Goal: Task Accomplishment & Management: Complete application form

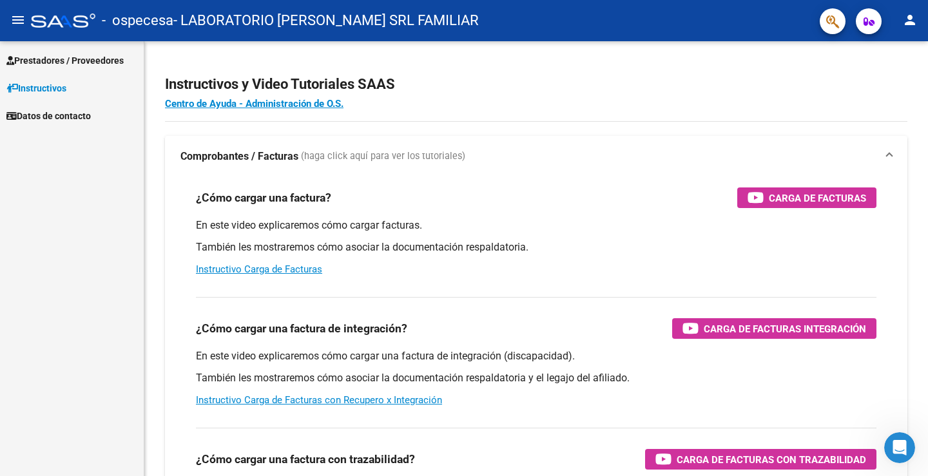
click at [88, 60] on span "Prestadores / Proveedores" at bounding box center [64, 61] width 117 height 14
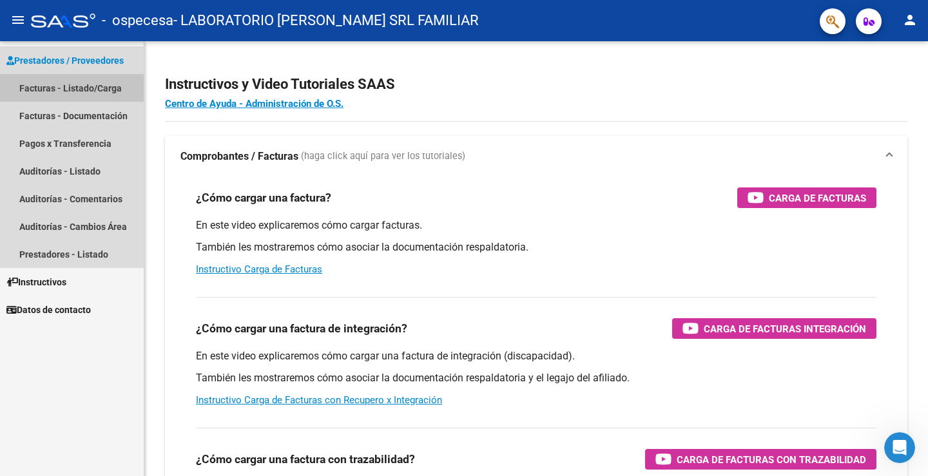
click at [115, 92] on link "Facturas - Listado/Carga" at bounding box center [72, 88] width 144 height 28
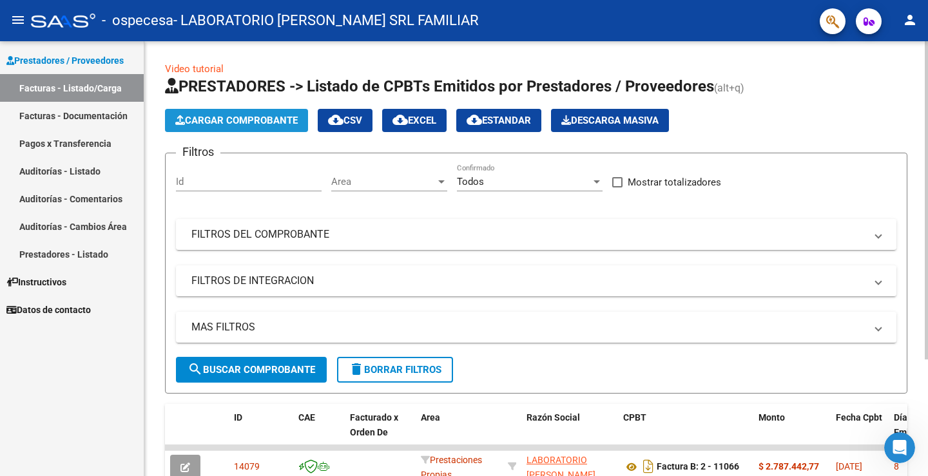
click at [246, 116] on span "Cargar Comprobante" at bounding box center [236, 121] width 122 height 12
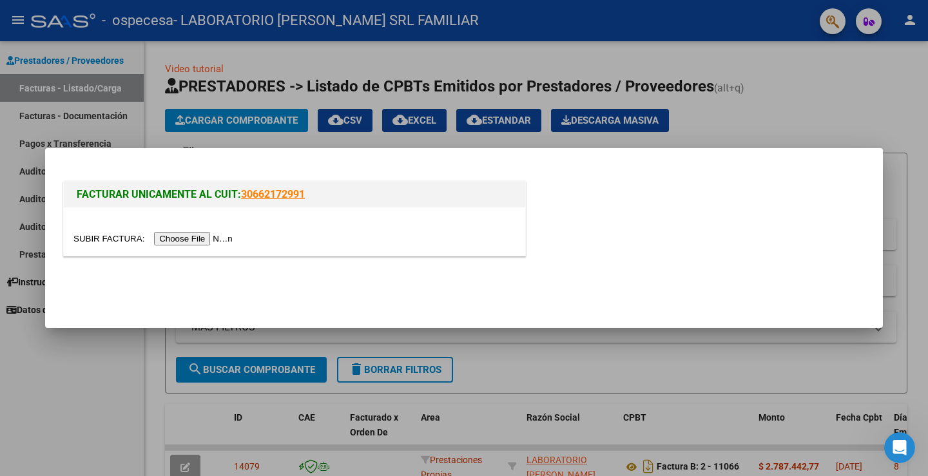
click at [195, 239] on input "file" at bounding box center [154, 239] width 163 height 14
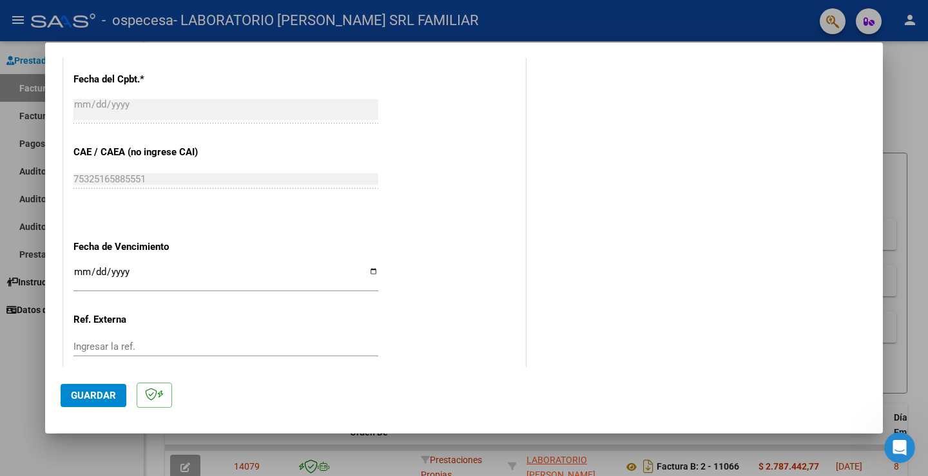
scroll to position [645, 0]
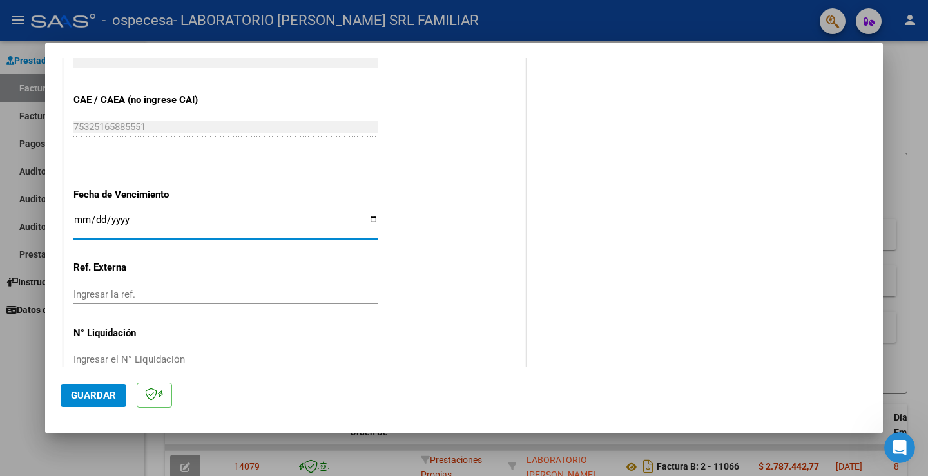
click at [137, 224] on input "Ingresar la fecha" at bounding box center [225, 225] width 305 height 21
type input "[DATE]"
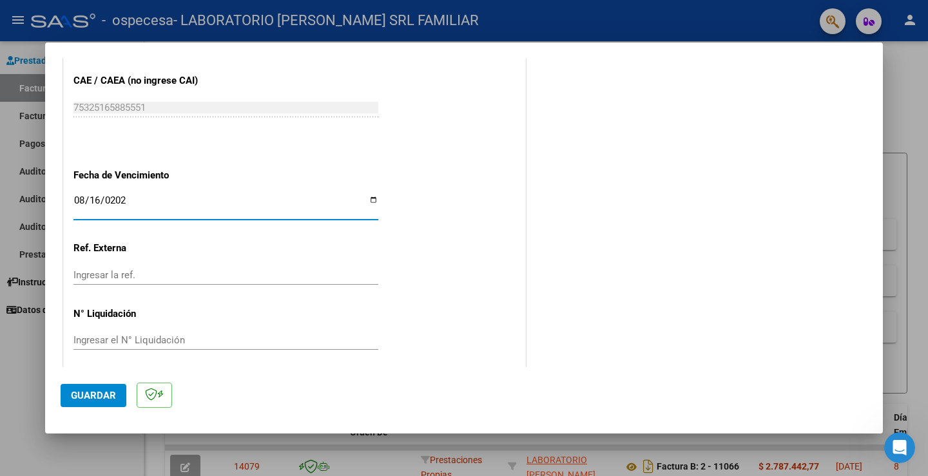
scroll to position [672, 0]
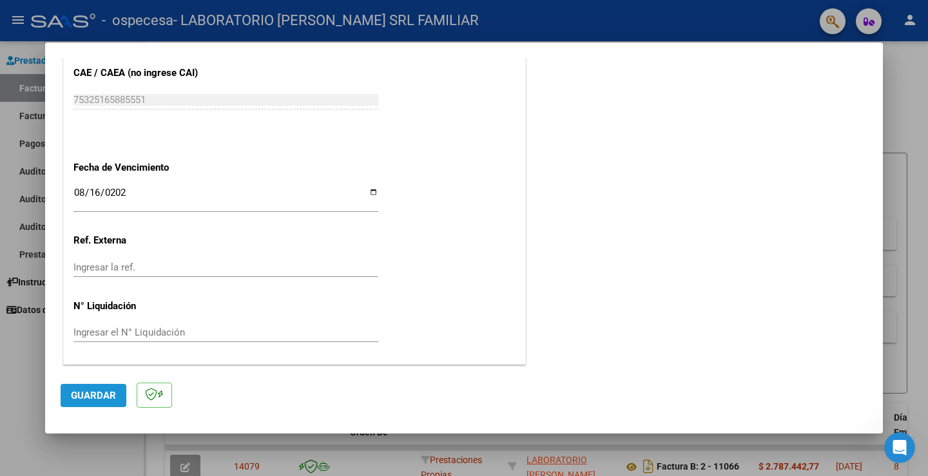
click at [93, 390] on span "Guardar" at bounding box center [93, 396] width 45 height 12
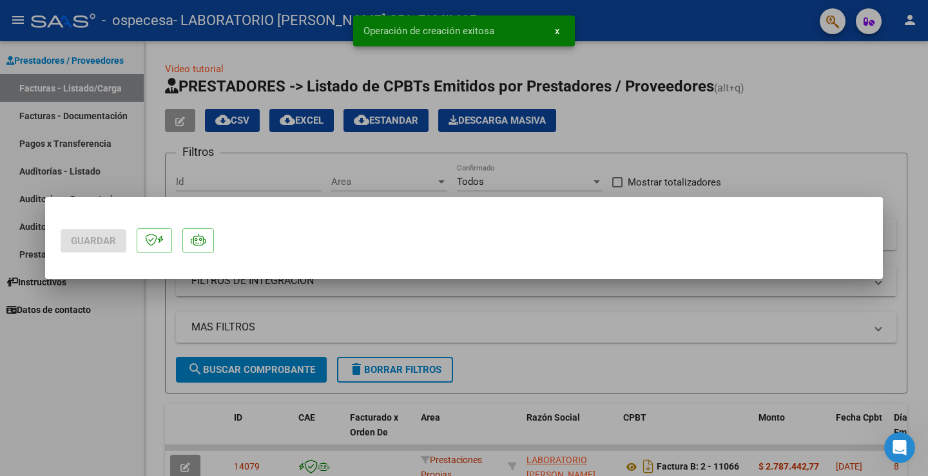
scroll to position [0, 0]
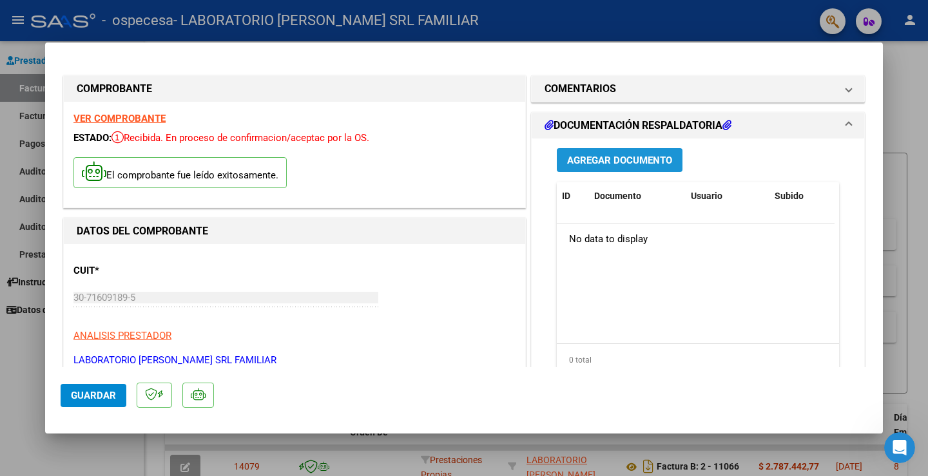
click at [625, 162] on span "Agregar Documento" at bounding box center [619, 161] width 105 height 12
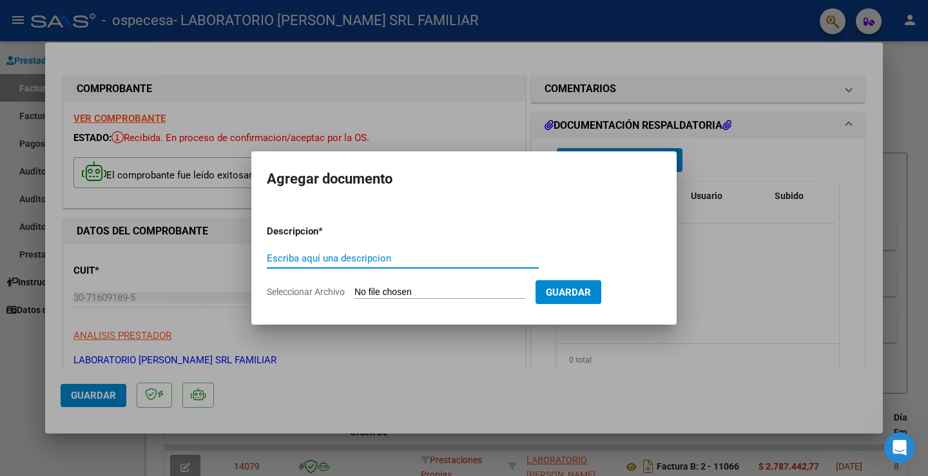
click at [300, 254] on input "Escriba aquí una descripcion" at bounding box center [403, 259] width 272 height 12
type input "s"
type input "SCANNEO IMAGENES 07-2025"
click at [487, 289] on input "Seleccionar Archivo" at bounding box center [440, 293] width 171 height 12
type input "C:\fakepath\CERAMISTAS IMAGENES.pdf"
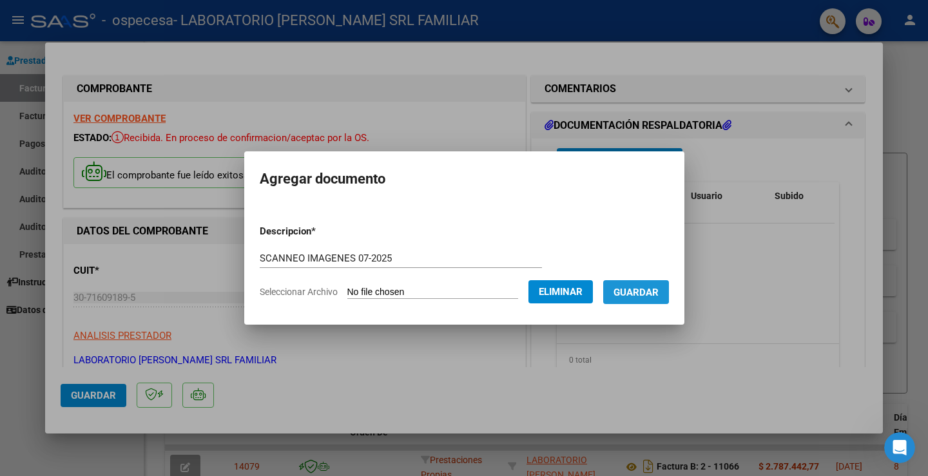
click at [645, 291] on span "Guardar" at bounding box center [636, 293] width 45 height 12
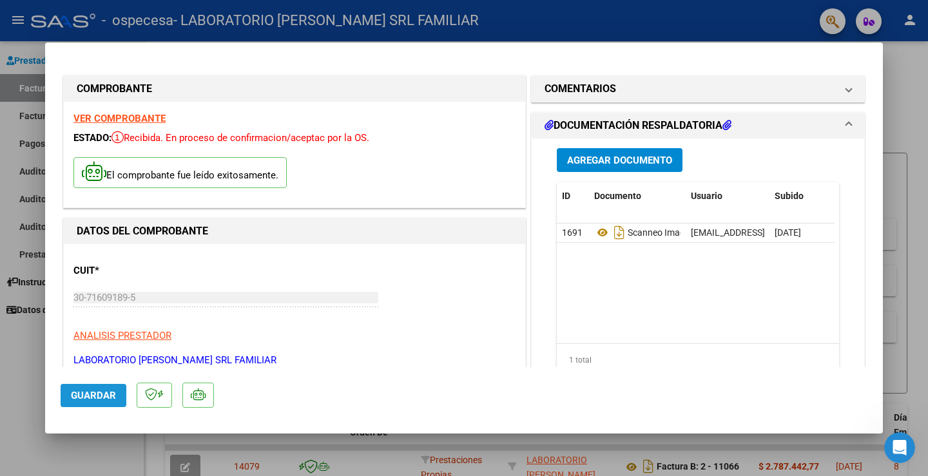
click at [98, 395] on span "Guardar" at bounding box center [93, 396] width 45 height 12
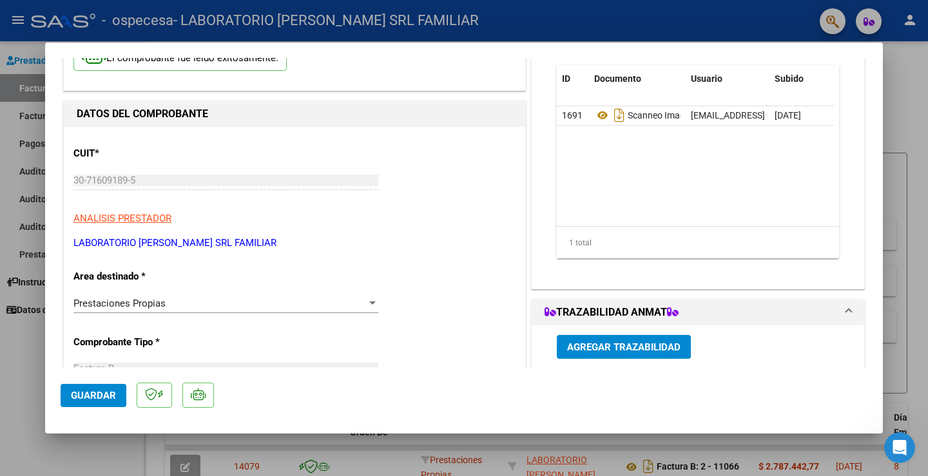
scroll to position [387, 0]
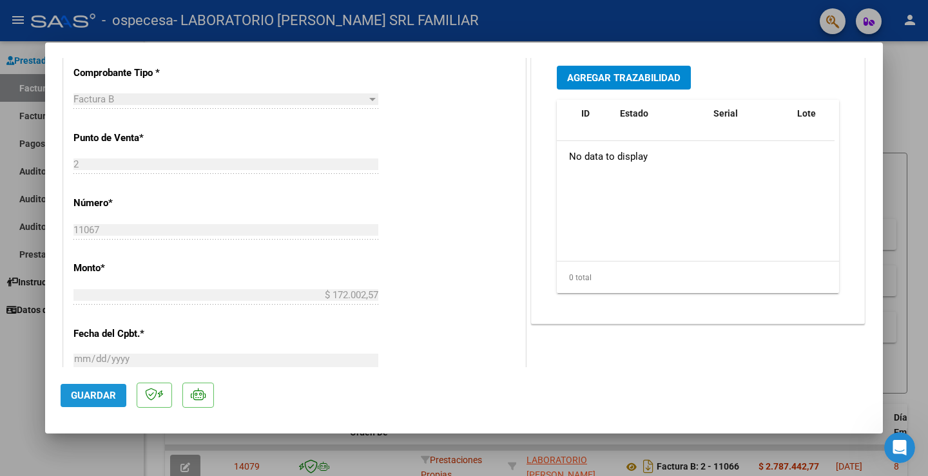
click at [101, 396] on span "Guardar" at bounding box center [93, 396] width 45 height 12
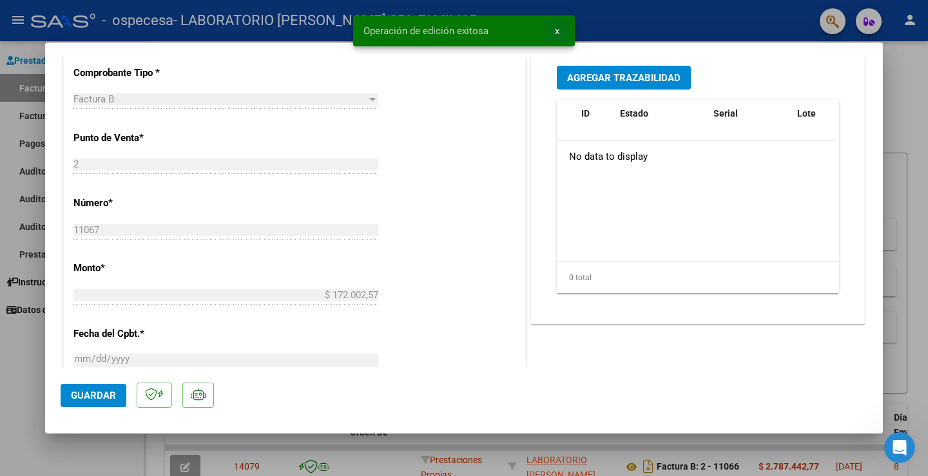
click at [555, 29] on span "x" at bounding box center [557, 31] width 5 height 12
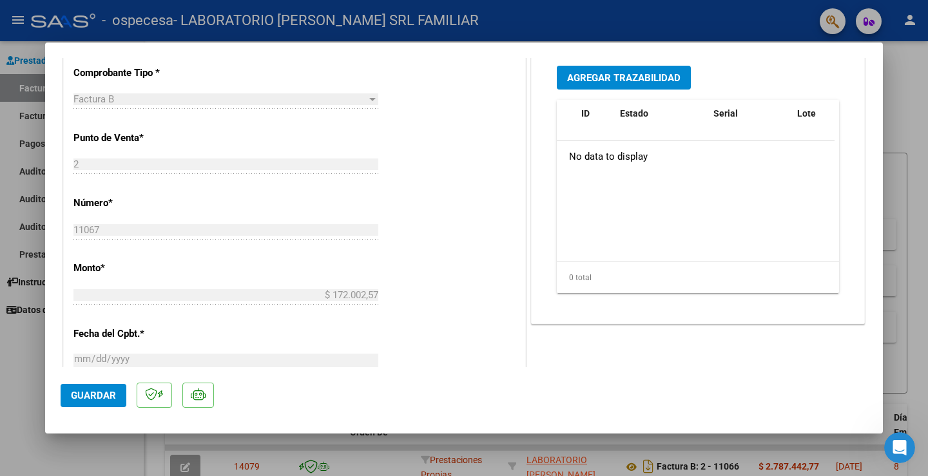
click at [901, 83] on div at bounding box center [464, 238] width 928 height 476
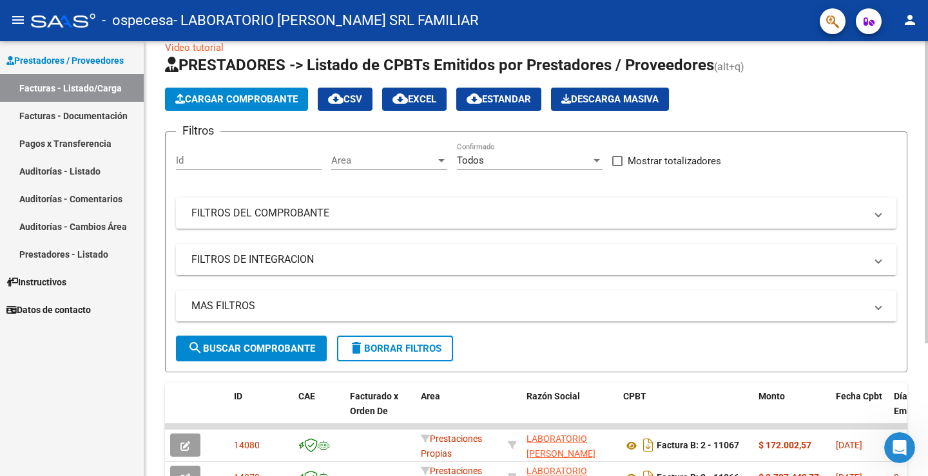
scroll to position [0, 0]
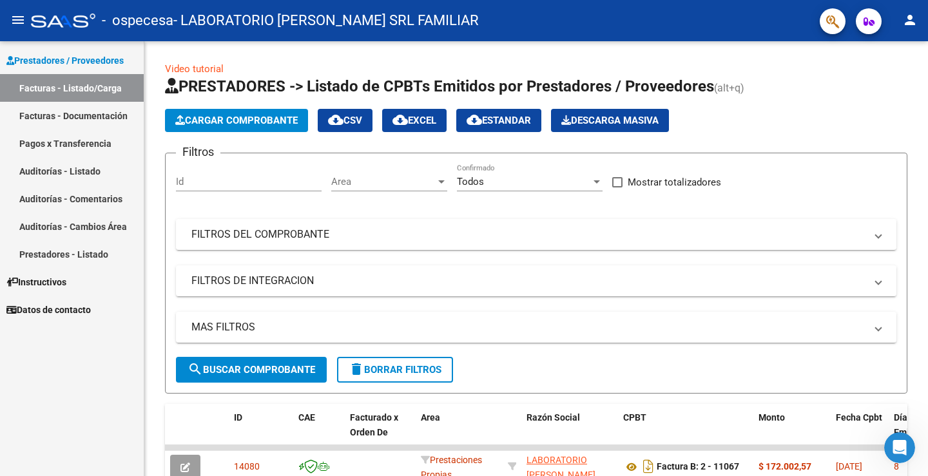
click at [906, 18] on mat-icon "person" at bounding box center [909, 19] width 15 height 15
click at [895, 81] on button "exit_to_app Salir" at bounding box center [883, 85] width 79 height 31
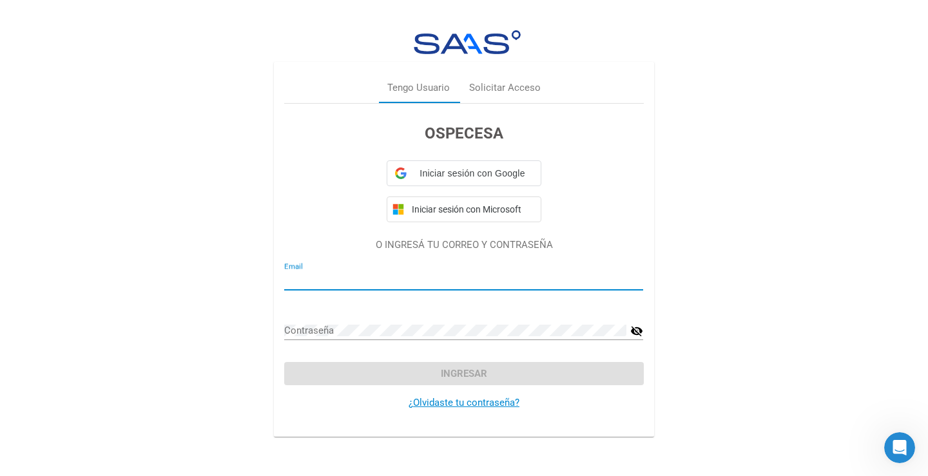
type input "[EMAIL_ADDRESS][DOMAIN_NAME]"
